Goal: Find specific page/section: Find specific page/section

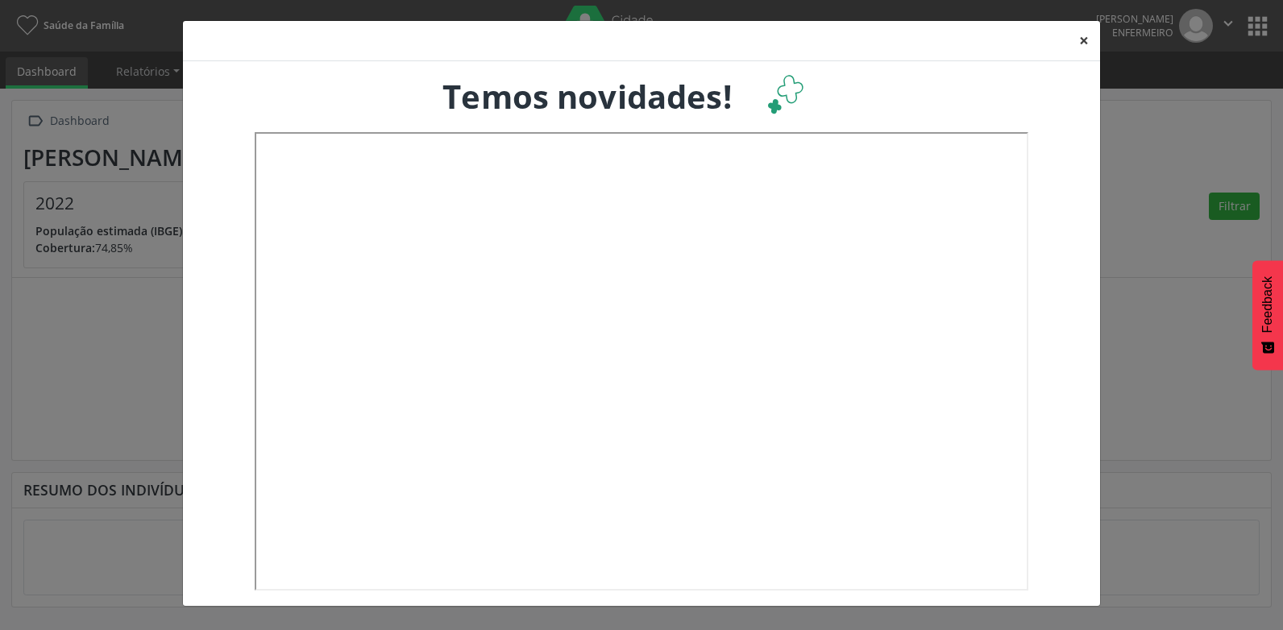
click at [1083, 41] on button "×" at bounding box center [1084, 40] width 32 height 39
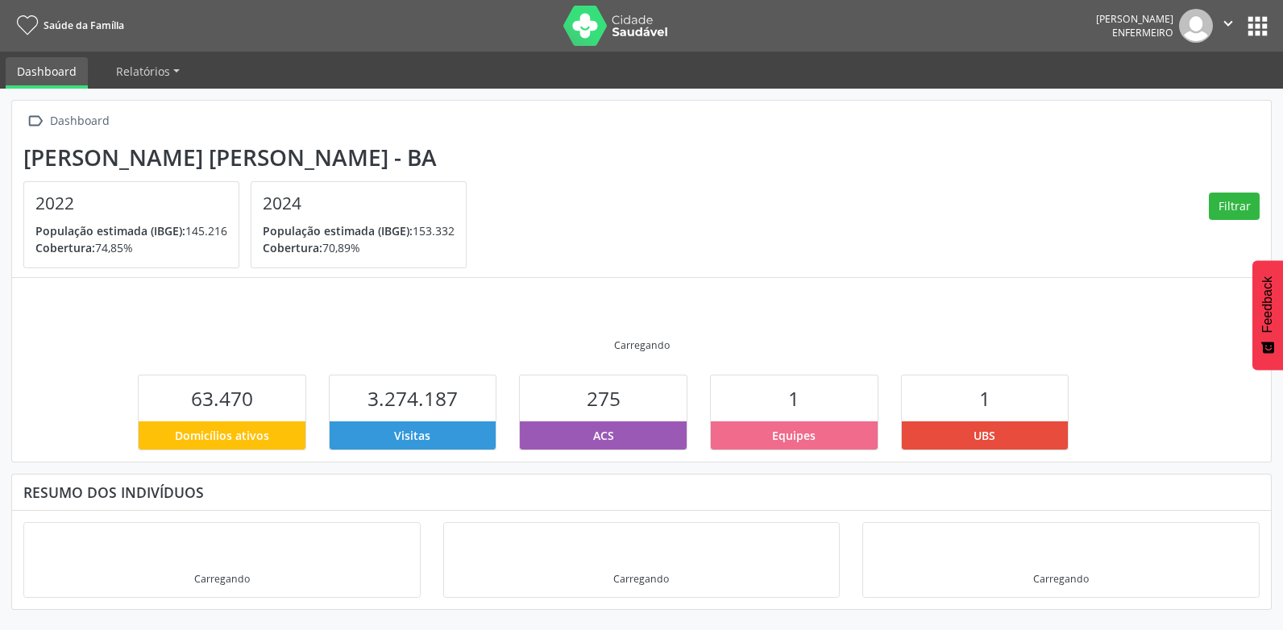
click at [1255, 23] on button "apps" at bounding box center [1257, 26] width 28 height 28
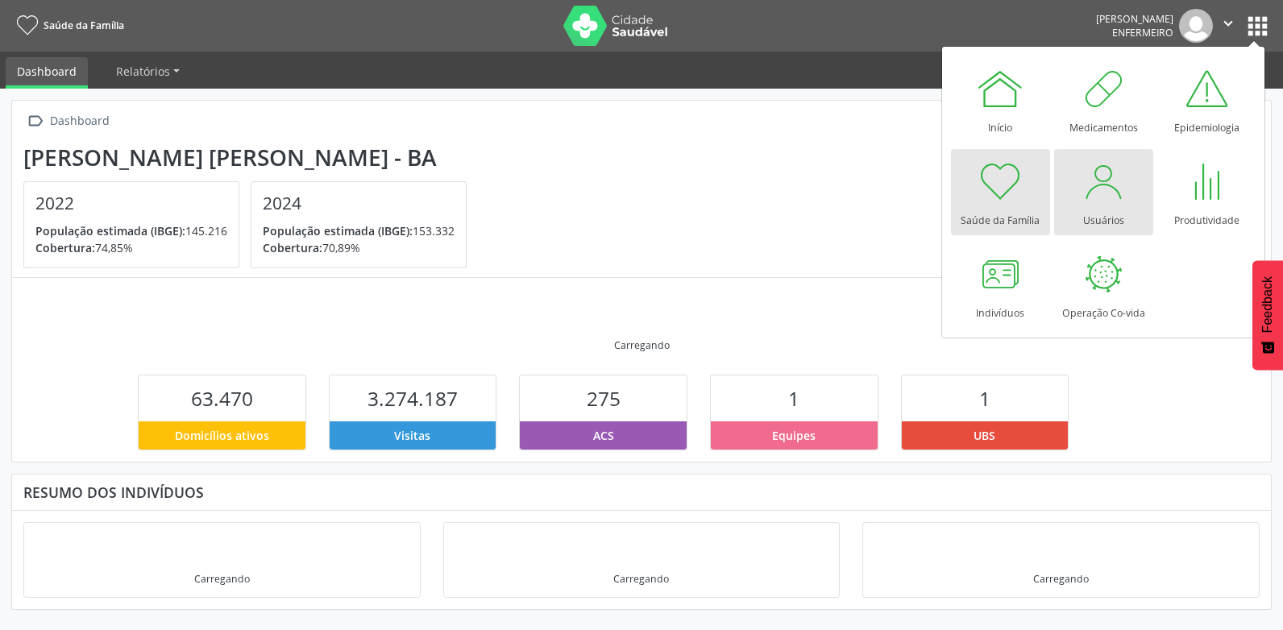
click at [1108, 209] on div "Usuários" at bounding box center [1103, 216] width 41 height 22
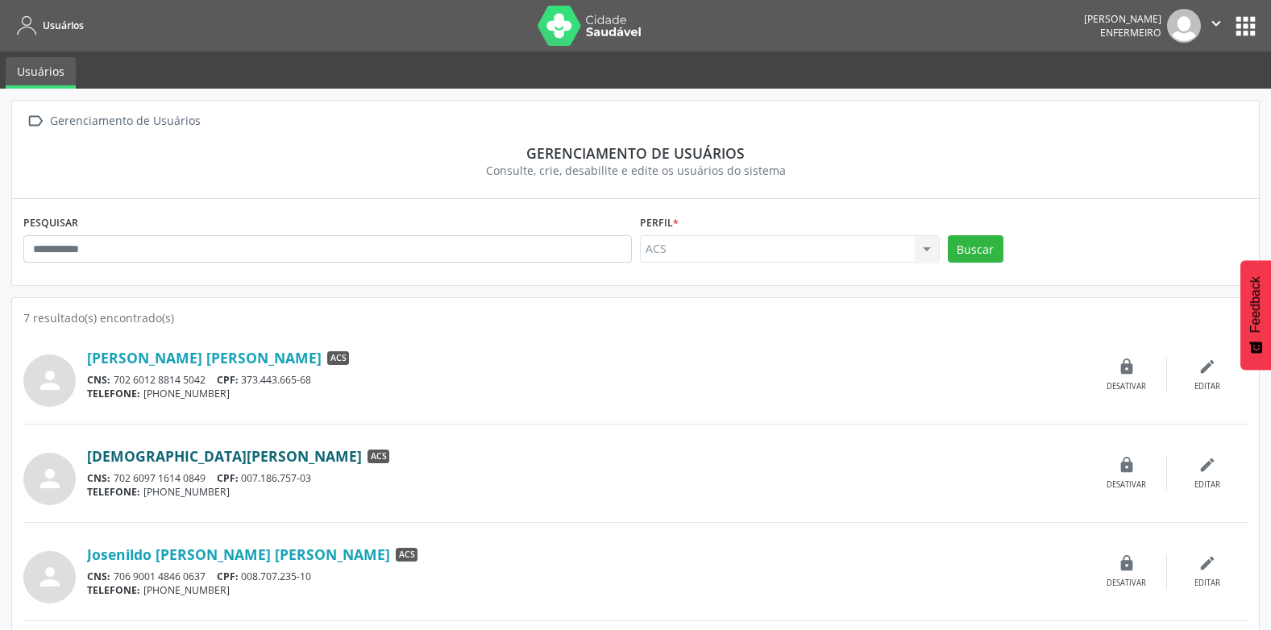
click at [114, 459] on link "[DEMOGRAPHIC_DATA][PERSON_NAME]" at bounding box center [224, 456] width 275 height 18
click at [154, 357] on link "[PERSON_NAME] [PERSON_NAME]" at bounding box center [204, 358] width 234 height 18
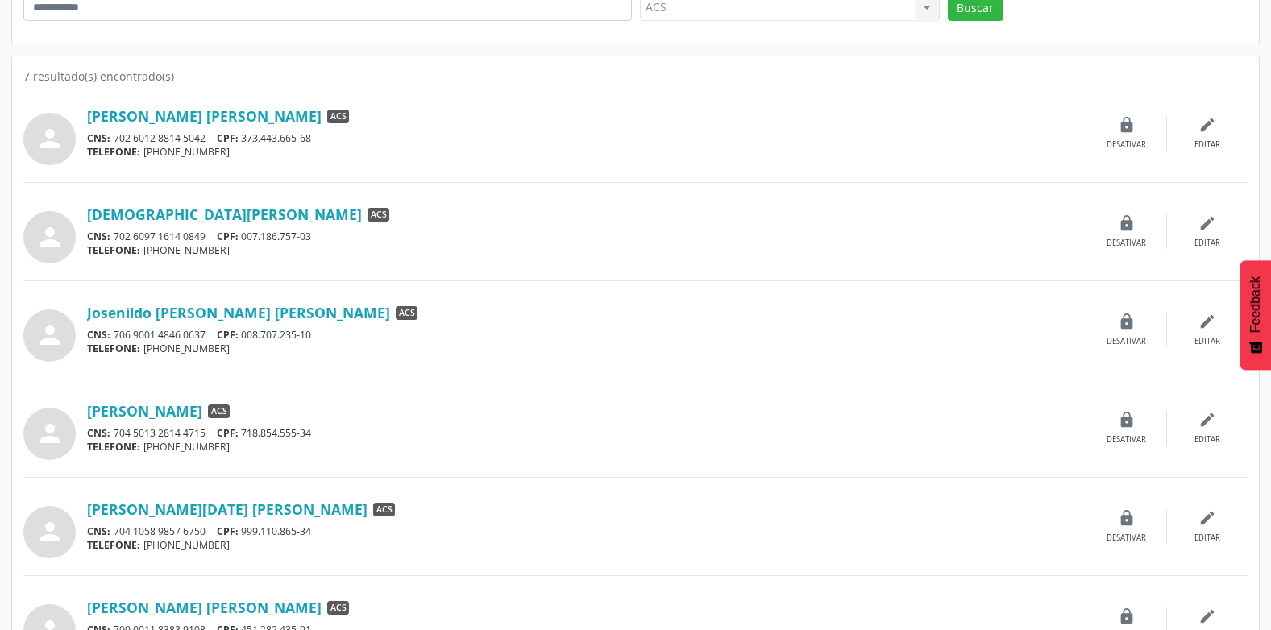
scroll to position [390, 0]
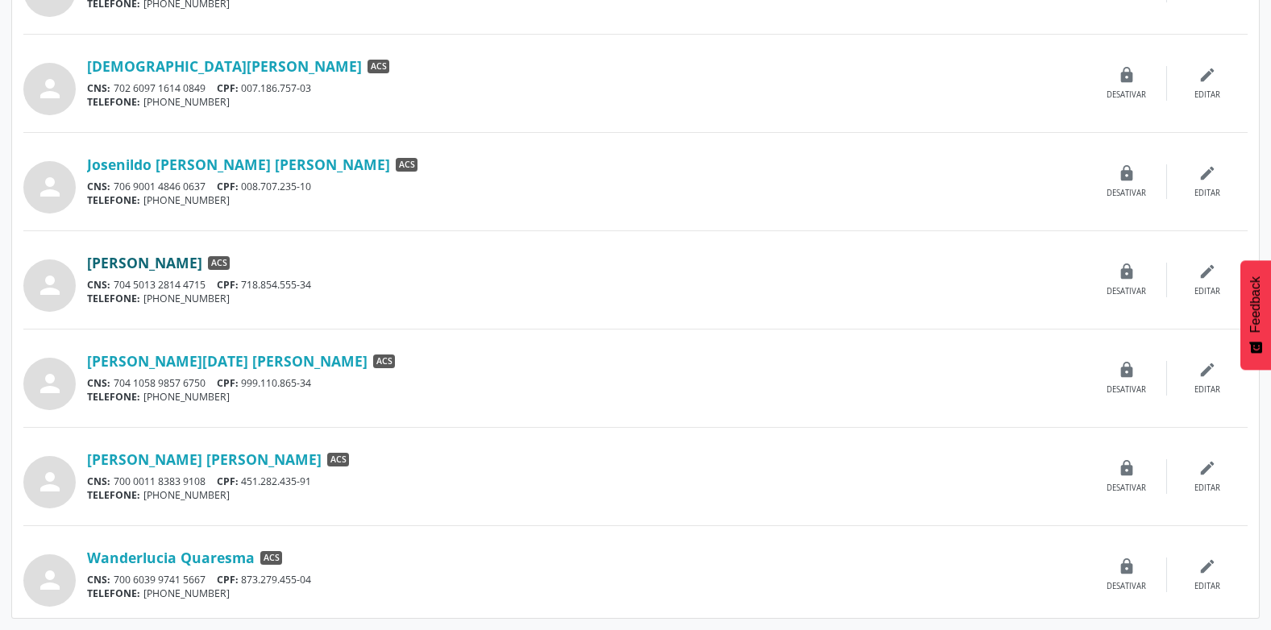
click at [139, 262] on link "[PERSON_NAME]" at bounding box center [144, 263] width 115 height 18
click at [189, 364] on link "[PERSON_NAME][DATE] [PERSON_NAME]" at bounding box center [227, 361] width 280 height 18
click at [175, 168] on link "Josenildo [PERSON_NAME] [PERSON_NAME]" at bounding box center [238, 165] width 303 height 18
click at [182, 556] on link "Wanderlucia Quaresma" at bounding box center [171, 558] width 168 height 18
click at [199, 456] on link "[PERSON_NAME] [PERSON_NAME]" at bounding box center [204, 459] width 234 height 18
